Goal: Transaction & Acquisition: Subscribe to service/newsletter

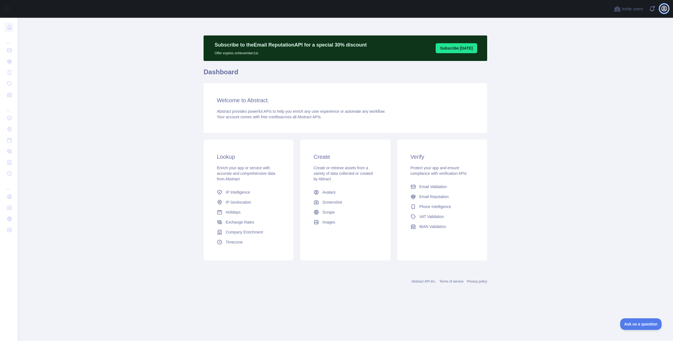
click at [668, 6] on icon "button" at bounding box center [664, 8] width 7 height 7
click at [648, 40] on link "Account settings" at bounding box center [638, 40] width 62 height 10
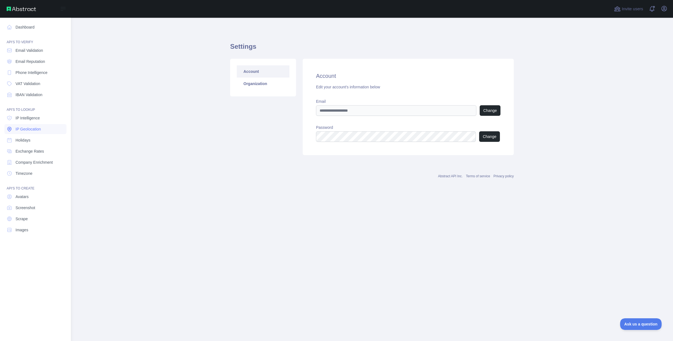
click at [33, 124] on link "IP Geolocation" at bounding box center [35, 129] width 62 height 10
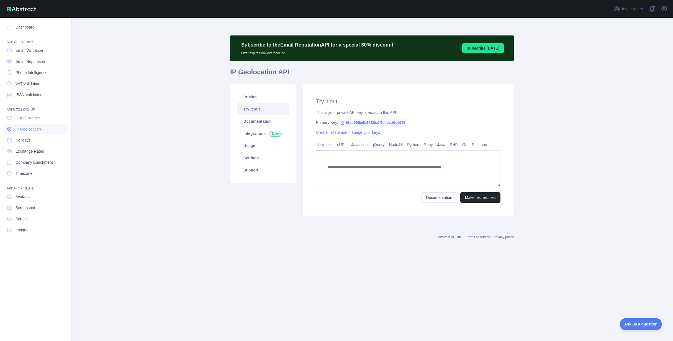
type textarea "**********"
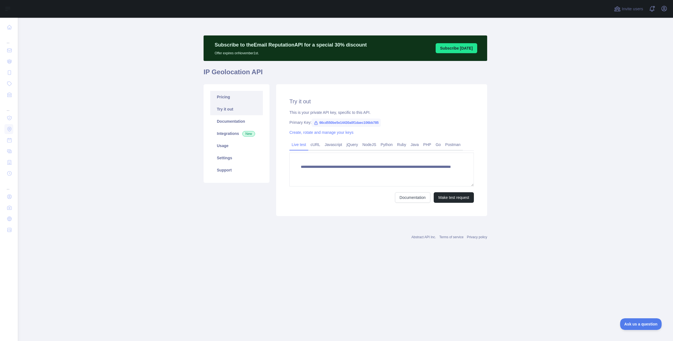
click at [239, 101] on link "Pricing" at bounding box center [236, 97] width 53 height 12
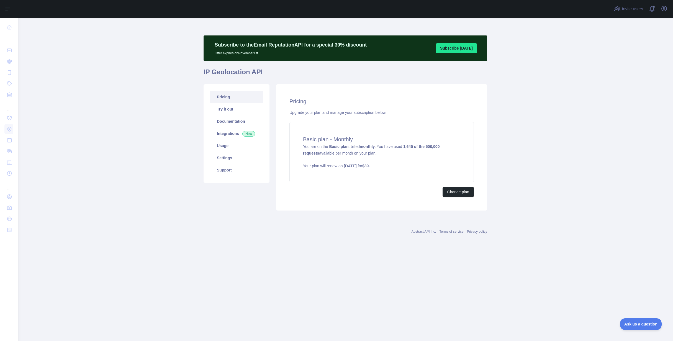
click at [458, 199] on div "Pricing Upgrade your plan and manage your subscription below. Basic plan - Mont…" at bounding box center [381, 147] width 211 height 126
click at [458, 192] on button "Change plan" at bounding box center [458, 192] width 31 height 11
